Goal: Information Seeking & Learning: Learn about a topic

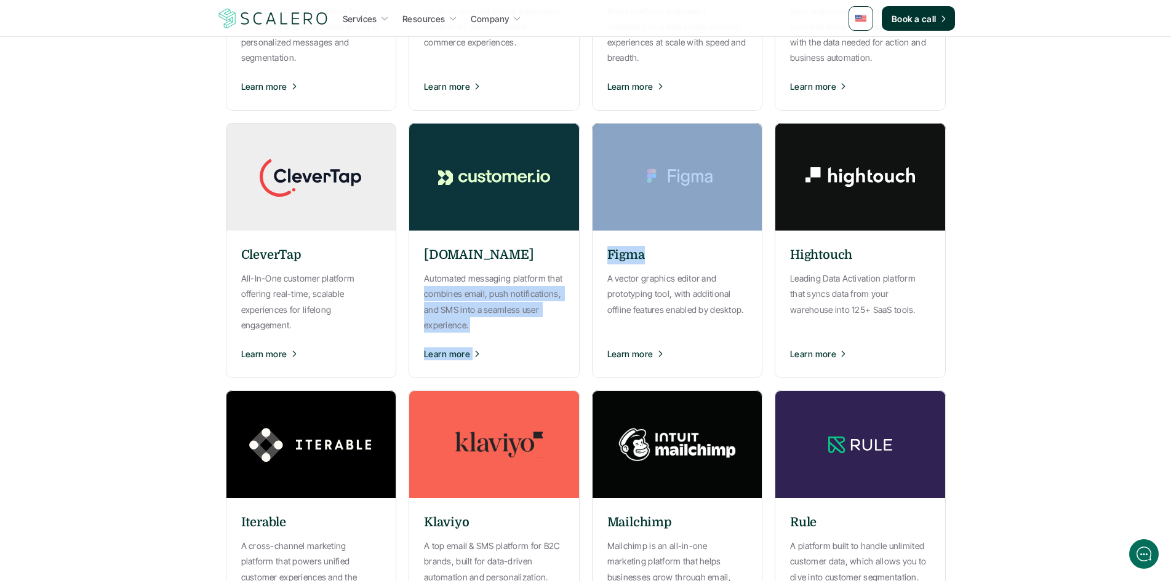
drag, startPoint x: 584, startPoint y: 254, endPoint x: 650, endPoint y: 251, distance: 65.9
click at [650, 251] on div "Attentive An SMS marketing platform for e-commerce and retail, specializing in …" at bounding box center [586, 384] width 720 height 1058
click at [587, 252] on div "Attentive An SMS marketing platform for e-commerce and retail, specializing in …" at bounding box center [586, 384] width 720 height 1058
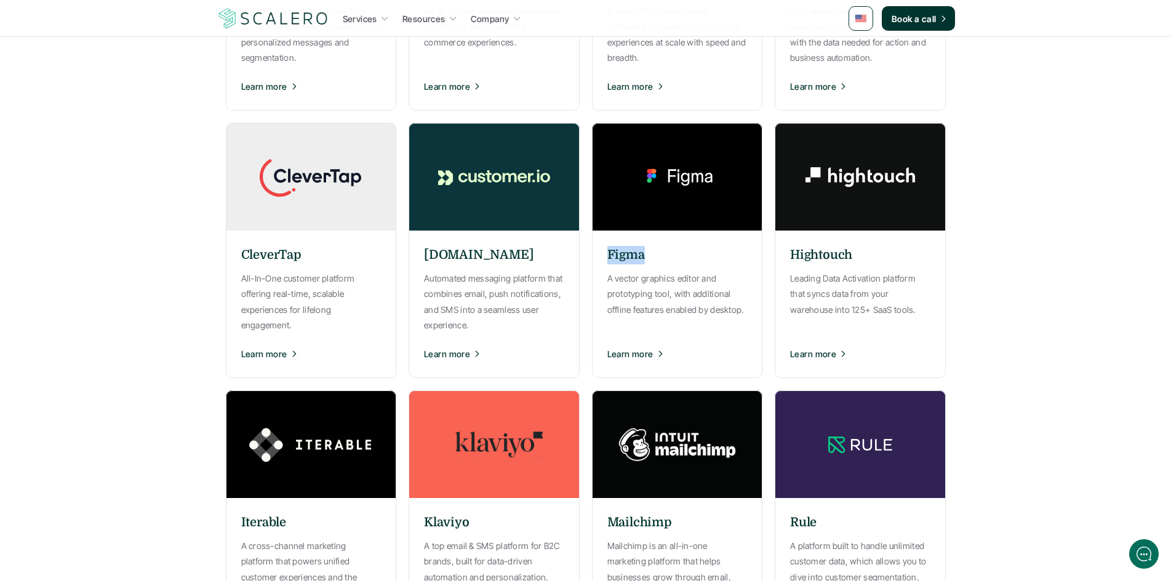
drag, startPoint x: 590, startPoint y: 250, endPoint x: 650, endPoint y: 251, distance: 60.3
click at [650, 251] on div "Attentive An SMS marketing platform for e-commerce and retail, specializing in …" at bounding box center [586, 384] width 720 height 1058
drag, startPoint x: 772, startPoint y: 246, endPoint x: 851, endPoint y: 252, distance: 79.6
click at [851, 252] on div "Attentive An SMS marketing platform for e-commerce and retail, specializing in …" at bounding box center [586, 384] width 720 height 1058
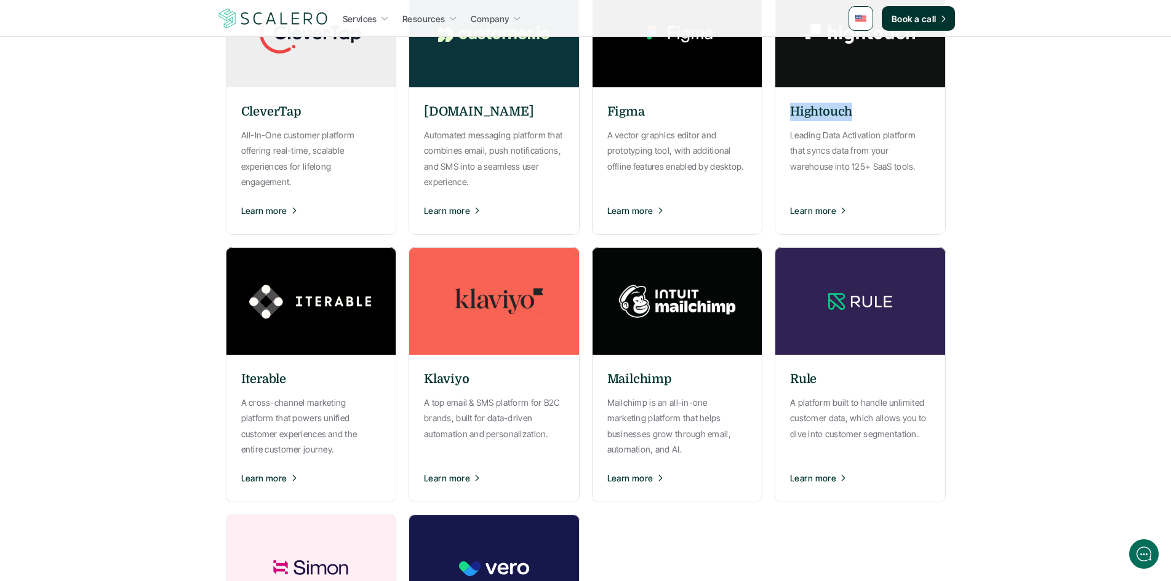
scroll to position [718, 0]
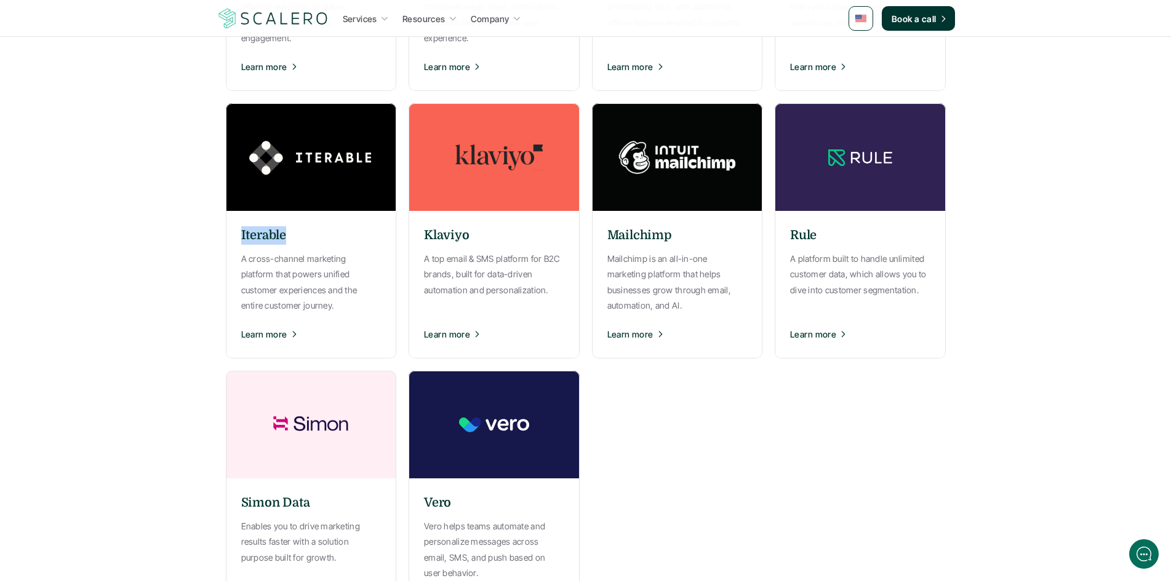
drag, startPoint x: 198, startPoint y: 228, endPoint x: 308, endPoint y: 223, distance: 110.9
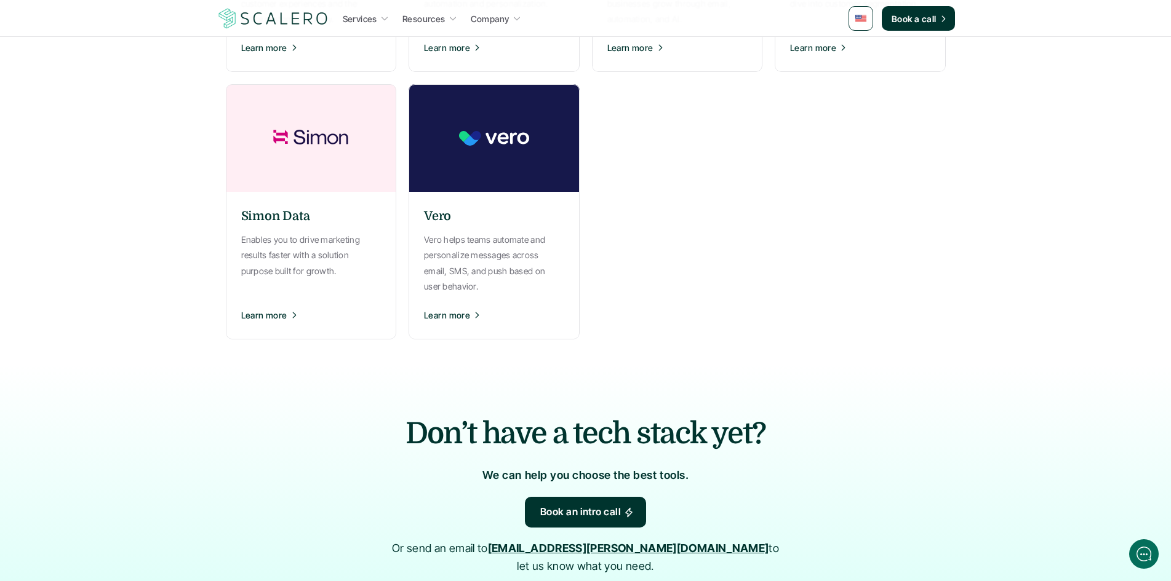
scroll to position [1149, 0]
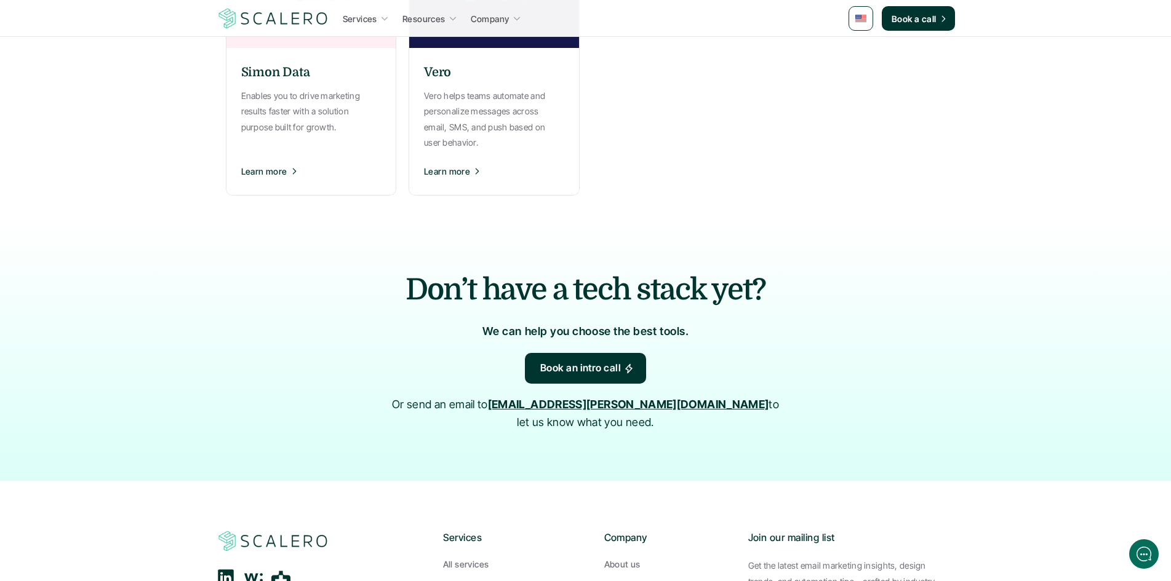
click at [925, 330] on div "Don’t have a tech stack yet? We can help you choose the best tools. Book an int…" at bounding box center [586, 350] width 738 height 261
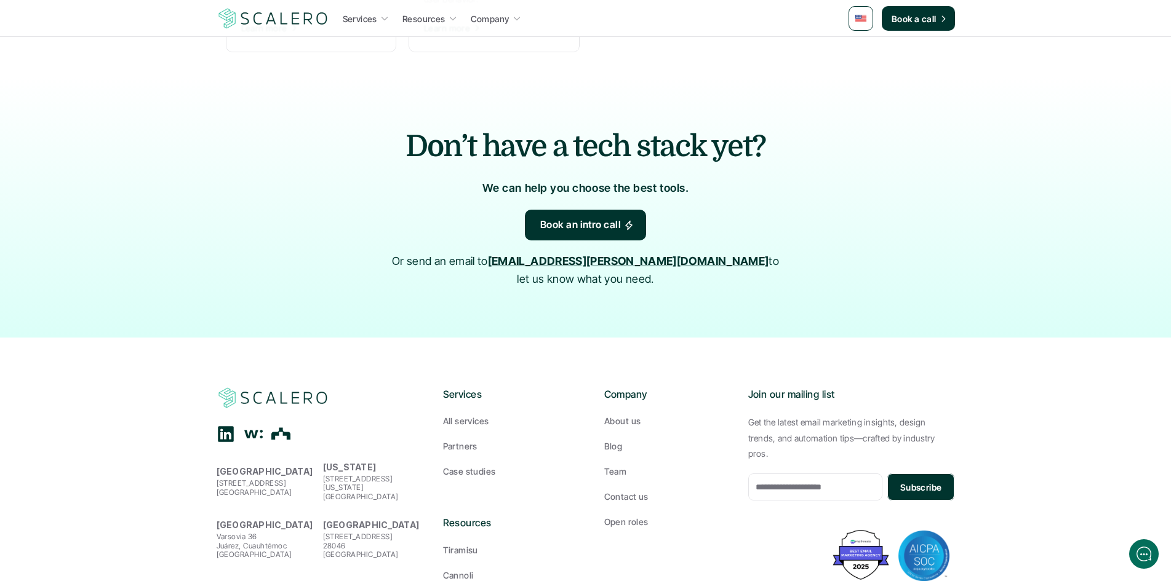
click at [941, 387] on p "Join our mailing list" at bounding box center [851, 395] width 207 height 16
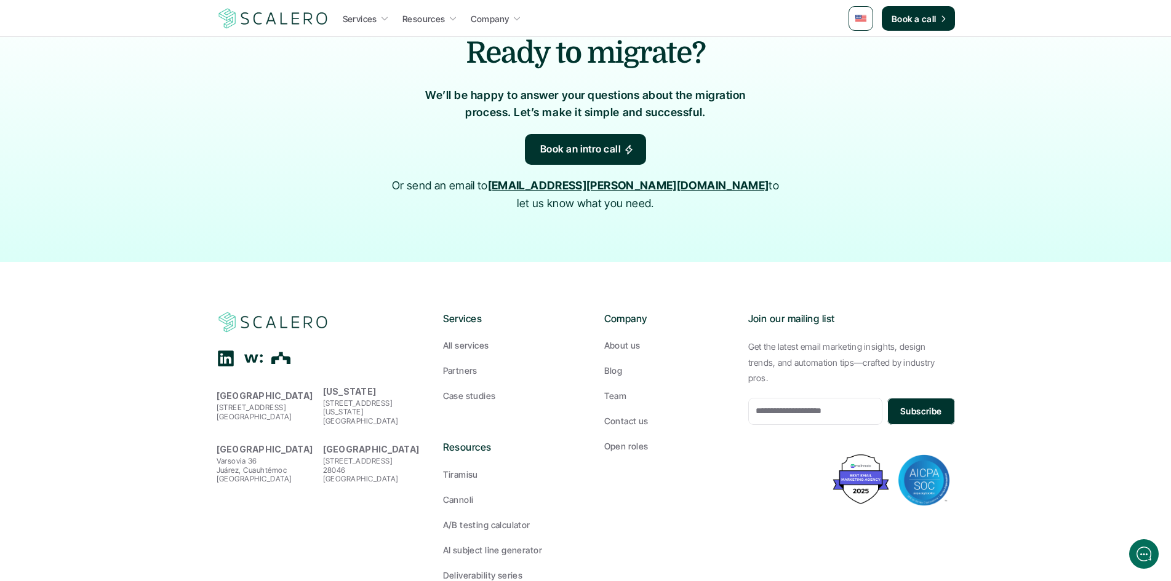
click at [989, 262] on footer "[GEOGRAPHIC_DATA][STREET_ADDRESS] [US_STATE] [STREET_ADDRESS][US_STATE][PERSON_…" at bounding box center [585, 459] width 1171 height 394
